Goal: Find specific page/section: Find specific page/section

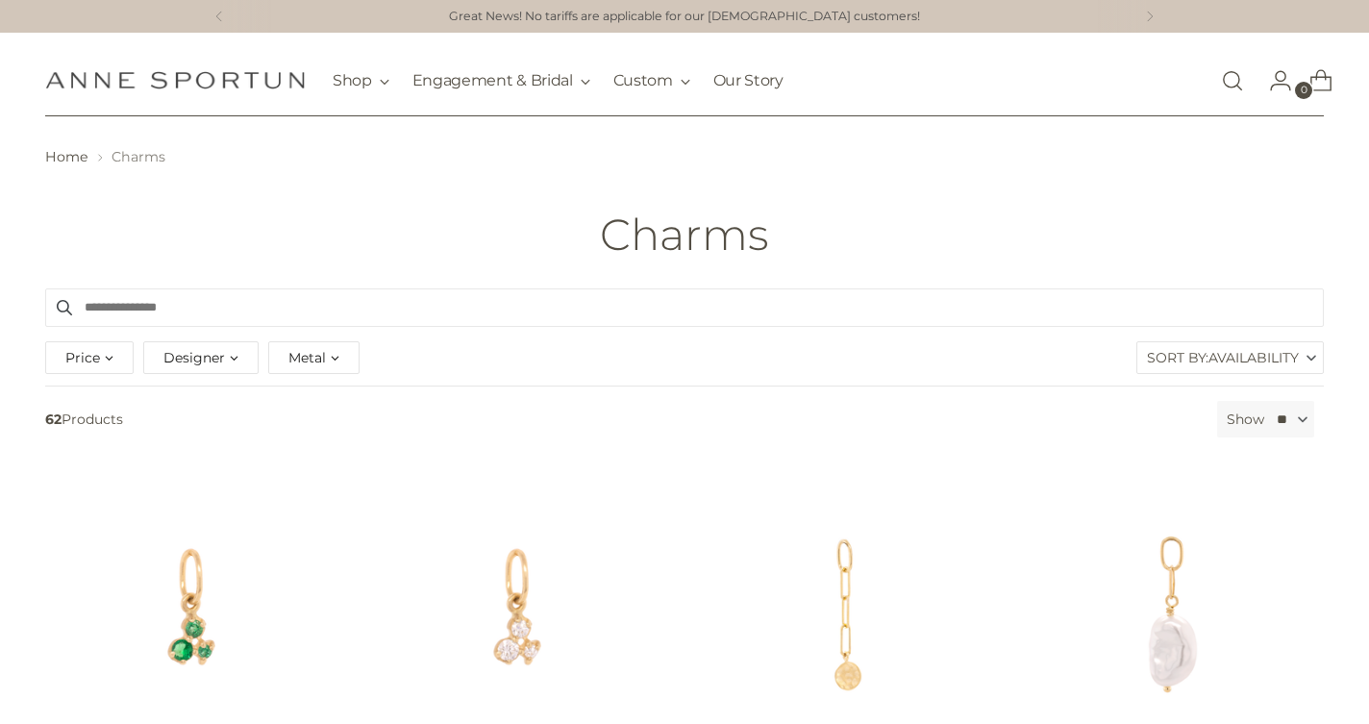
click at [1235, 79] on icon "Open search modal" at bounding box center [1233, 81] width 12 height 12
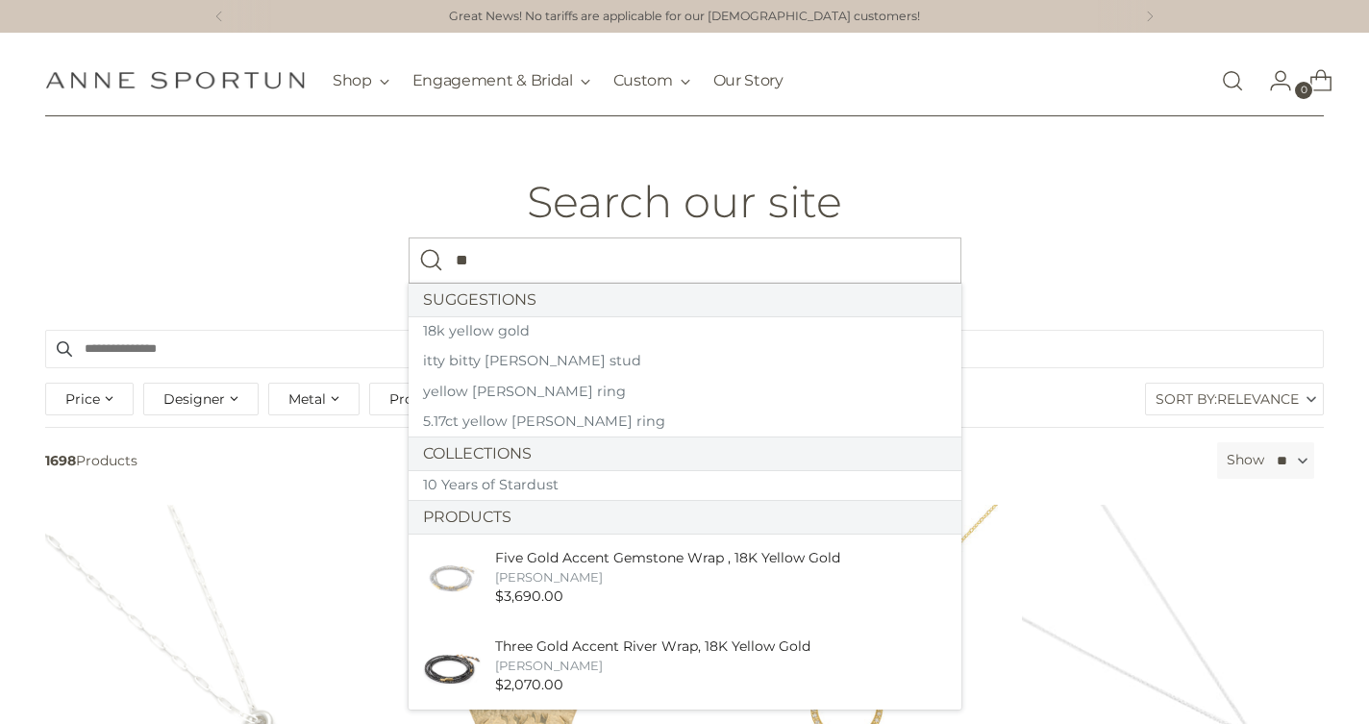
type input "*"
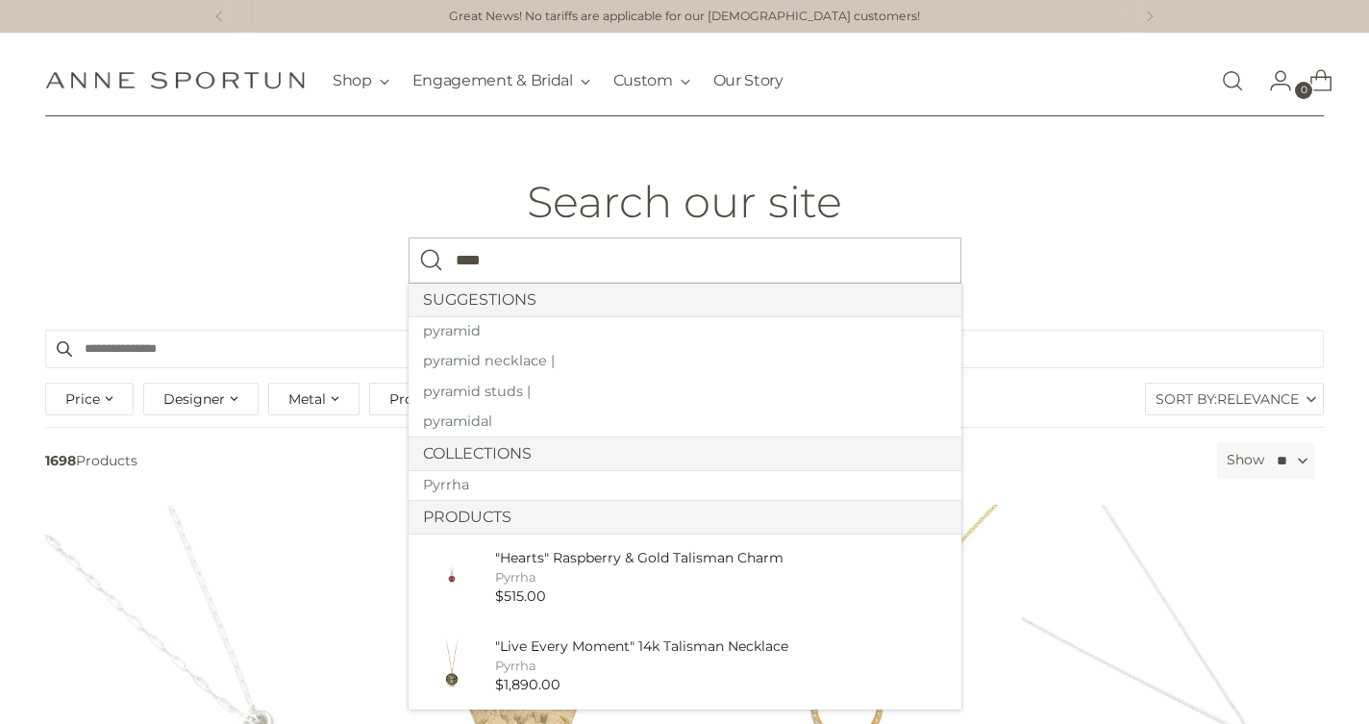
type input "****"
drag, startPoint x: 0, startPoint y: 0, endPoint x: 455, endPoint y: 479, distance: 660.5
click at [455, 479] on link "Pyrrha" at bounding box center [685, 485] width 553 height 31
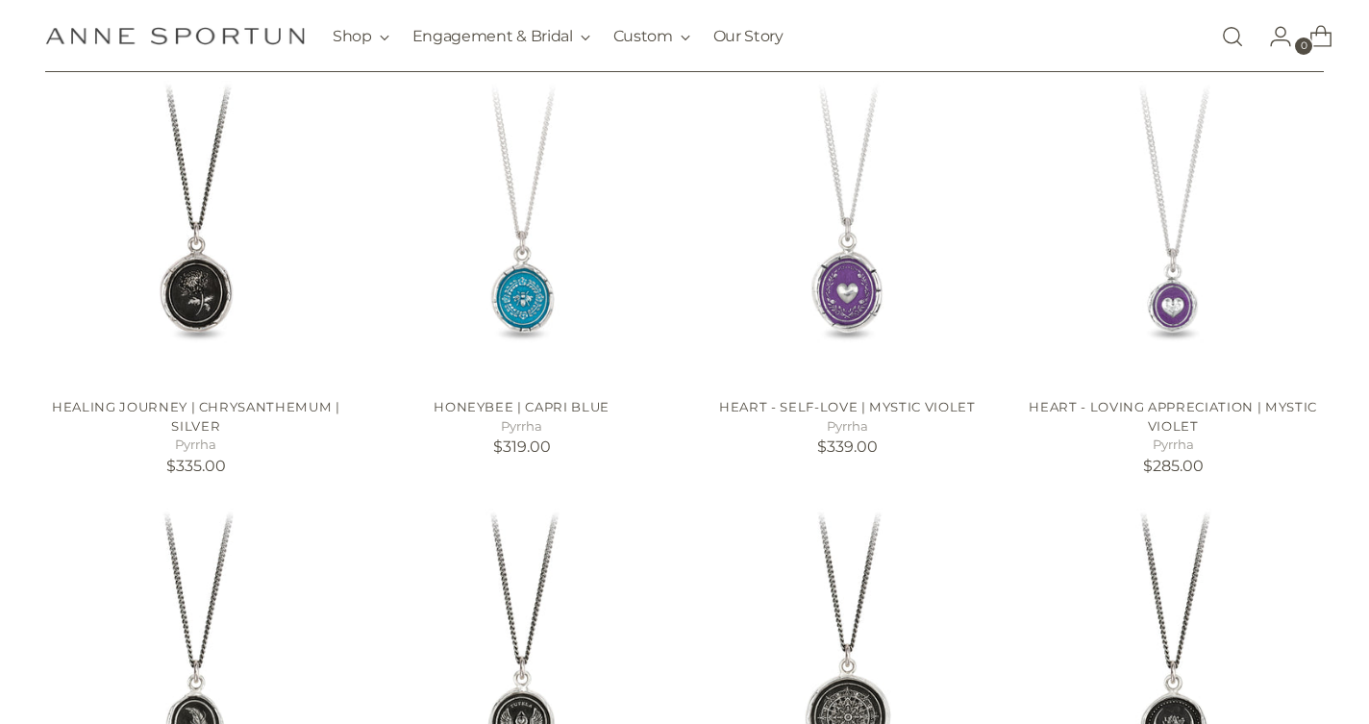
scroll to position [812, 0]
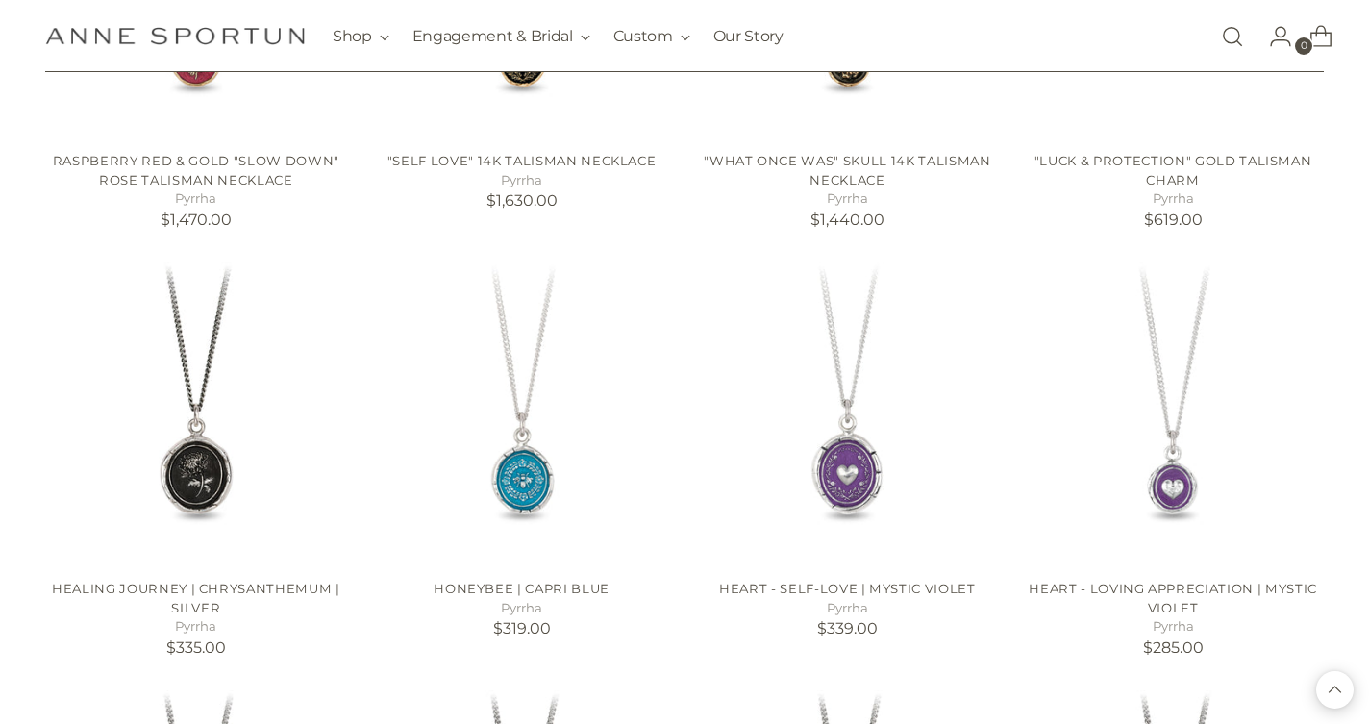
scroll to position [552, 0]
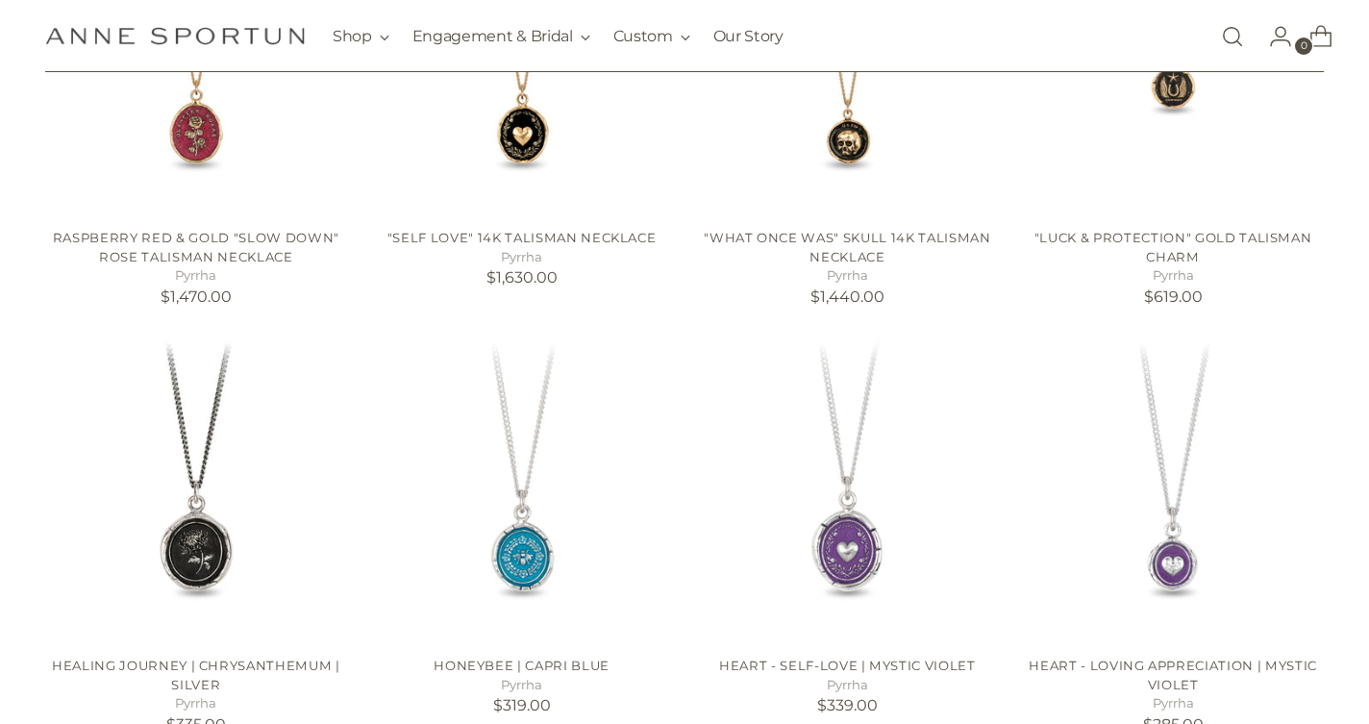
click at [1230, 38] on icon "Open search modal" at bounding box center [1232, 35] width 21 height 21
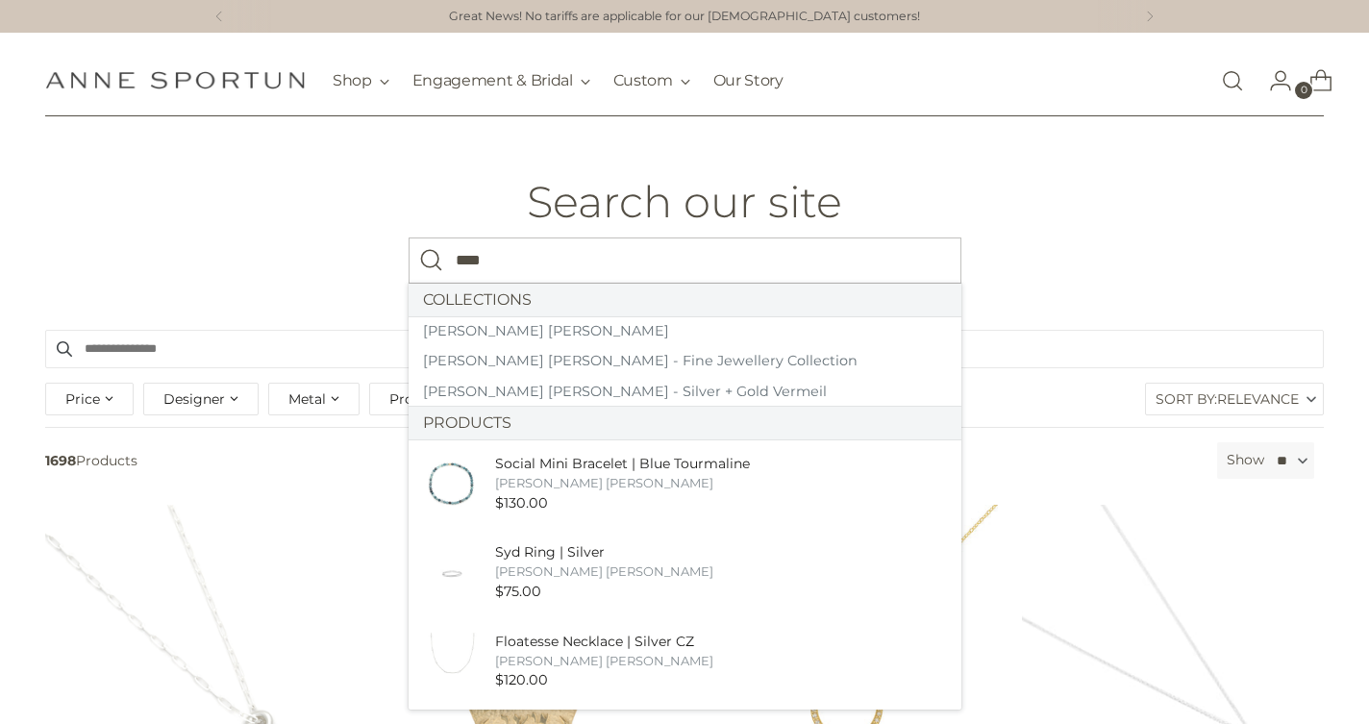
type input "****"
drag, startPoint x: 1181, startPoint y: 79, endPoint x: 502, endPoint y: 329, distance: 723.5
click at [502, 329] on link "[PERSON_NAME] [PERSON_NAME]" at bounding box center [685, 331] width 553 height 31
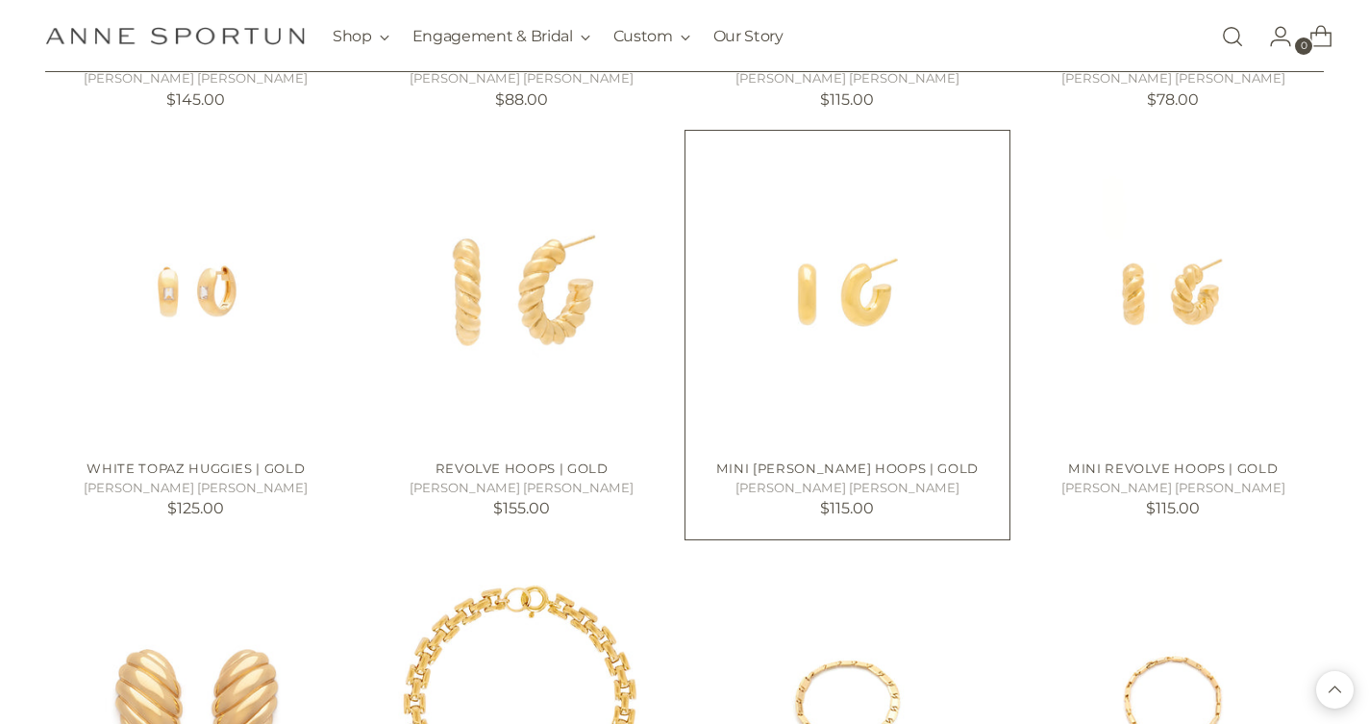
scroll to position [1165, 0]
